Goal: Find specific page/section: Find specific page/section

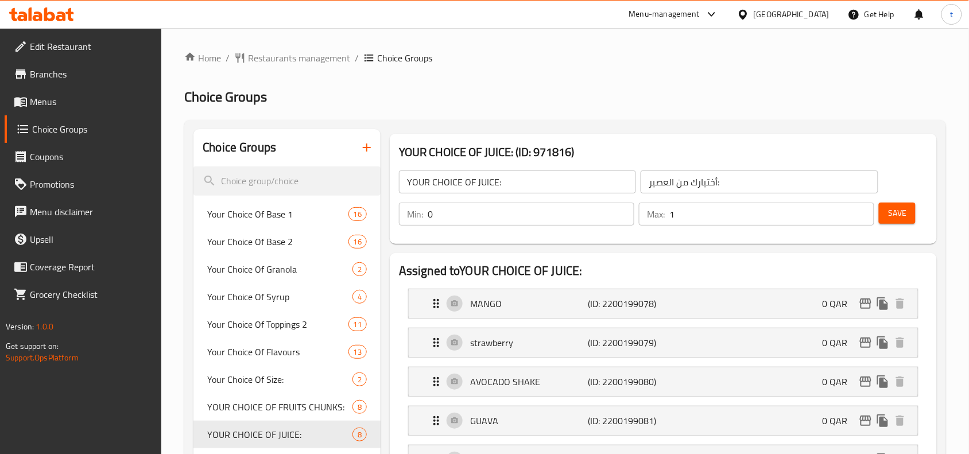
click at [95, 76] on span "Branches" at bounding box center [91, 74] width 123 height 14
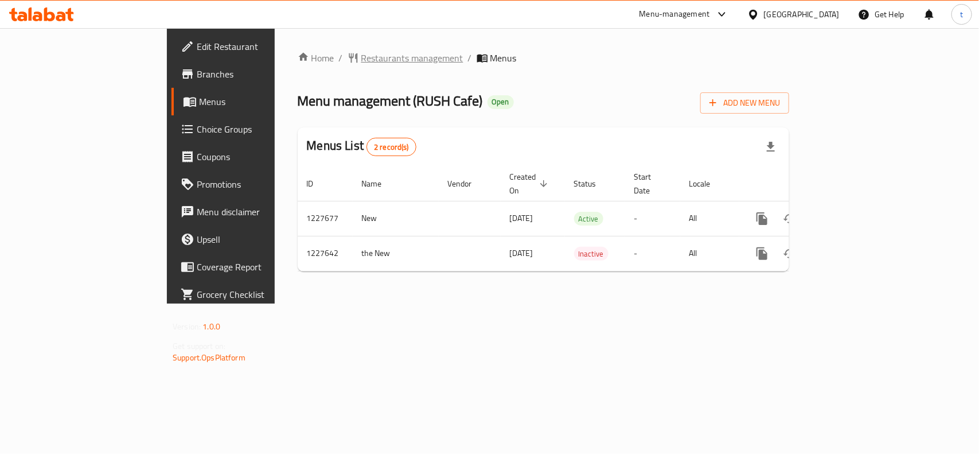
click at [361, 56] on span "Restaurants management" at bounding box center [412, 58] width 102 height 14
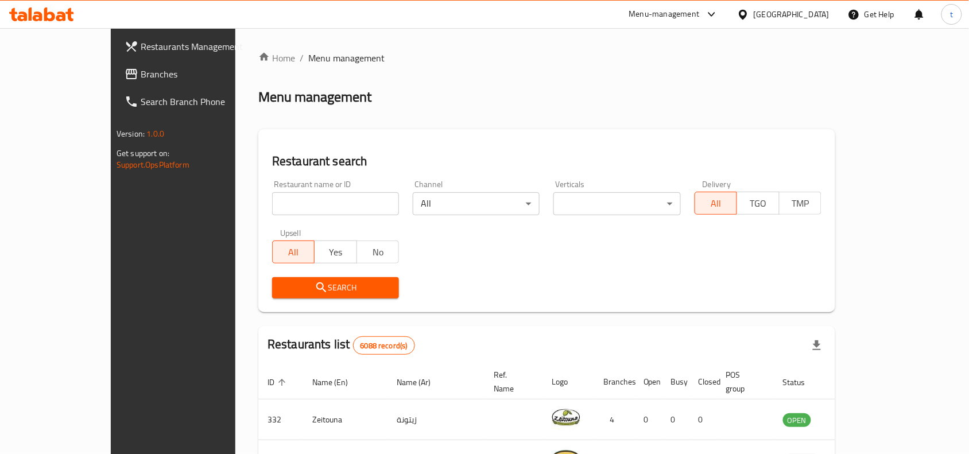
click at [272, 202] on input "search" at bounding box center [335, 203] width 127 height 23
paste input "676174"
type input "676174"
click at [272, 278] on button "Search" at bounding box center [335, 287] width 127 height 21
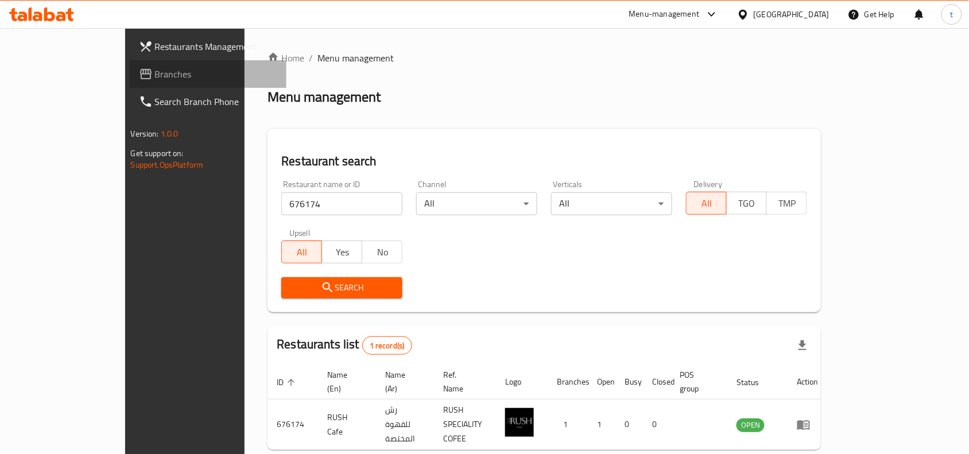
click at [155, 73] on span "Branches" at bounding box center [216, 74] width 123 height 14
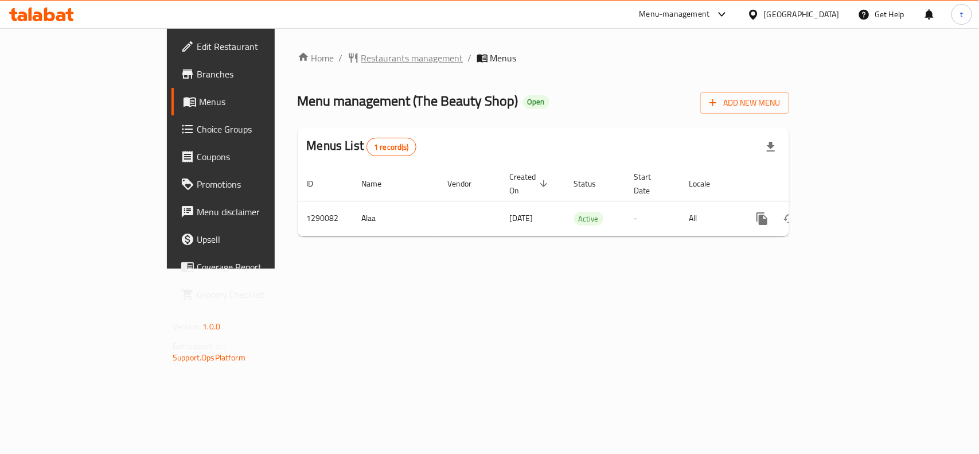
click at [361, 63] on span "Restaurants management" at bounding box center [412, 58] width 102 height 14
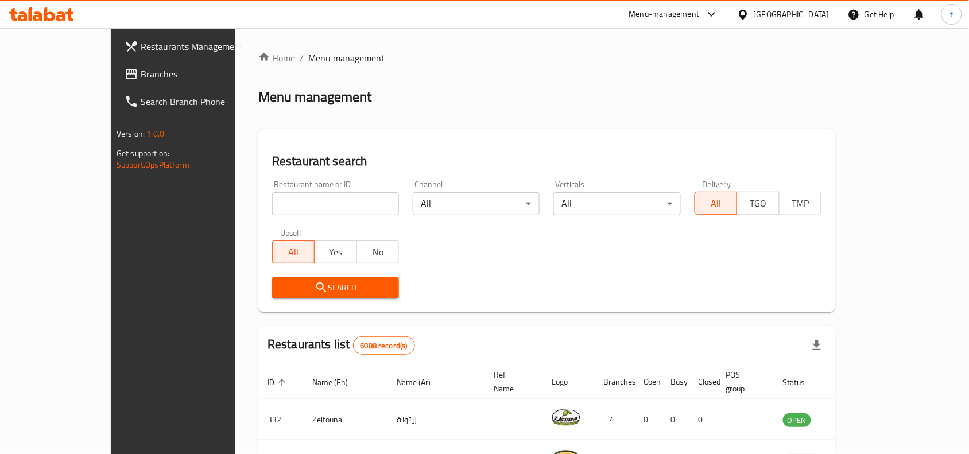
click at [272, 207] on input "search" at bounding box center [335, 203] width 127 height 23
paste input "698049"
type input "698049"
click at [272, 277] on button "Search" at bounding box center [335, 287] width 127 height 21
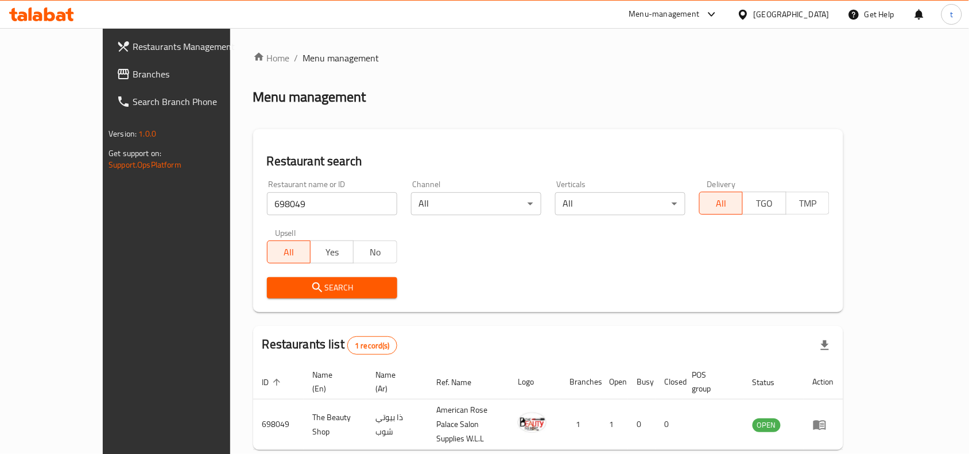
click at [133, 79] on span "Branches" at bounding box center [194, 74] width 123 height 14
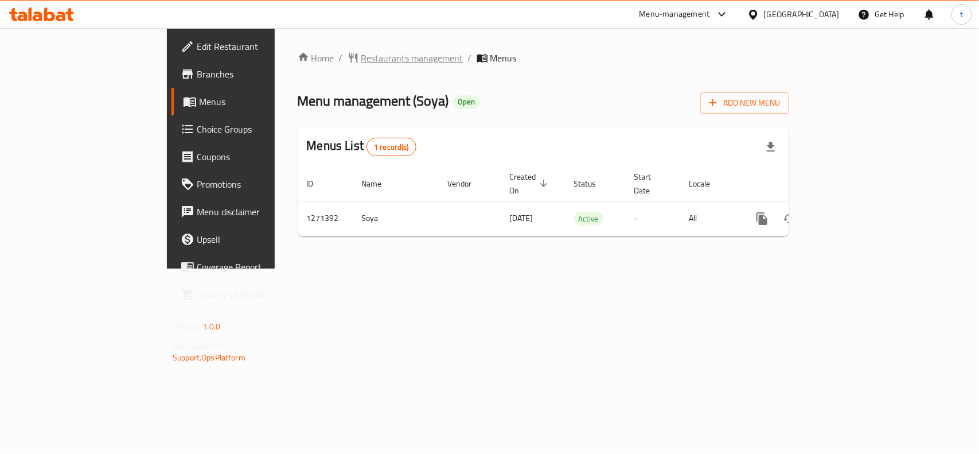
click at [361, 56] on span "Restaurants management" at bounding box center [412, 58] width 102 height 14
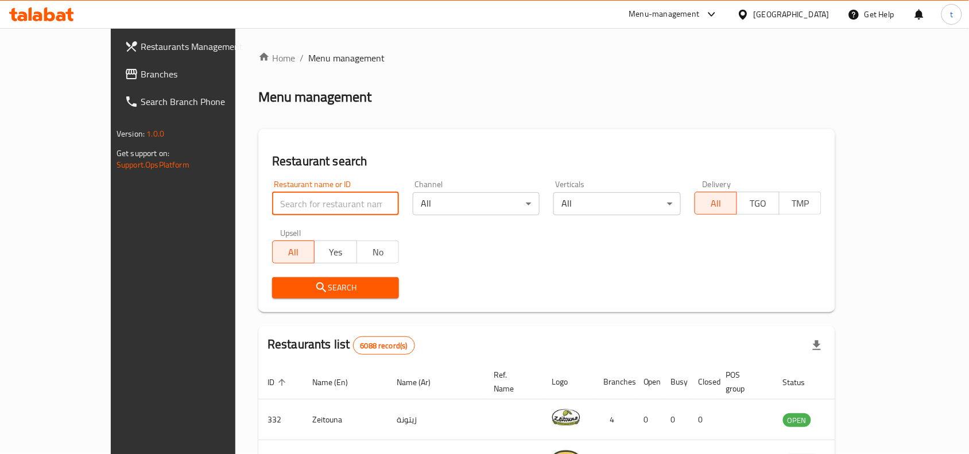
click at [272, 205] on input "search" at bounding box center [335, 203] width 127 height 23
paste input "689707"
type input "689707"
click at [282, 287] on span "Search" at bounding box center [335, 288] width 108 height 14
